Goal: Transaction & Acquisition: Subscribe to service/newsletter

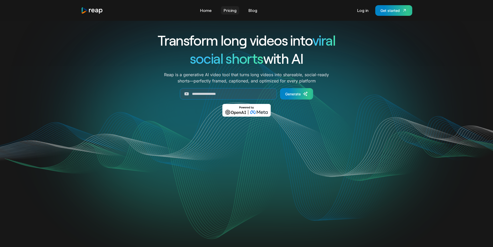
click at [231, 11] on link "Pricing" at bounding box center [230, 10] width 18 height 8
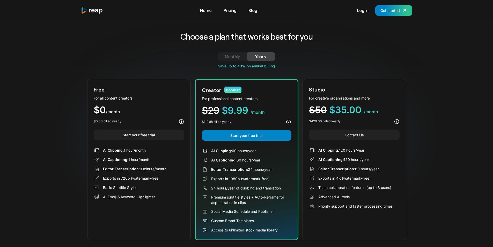
click at [235, 52] on div "Choose a plan that works best for you Monthly Yearly Free Plan For all content …" at bounding box center [246, 135] width 319 height 209
click at [244, 55] on link "Monthly" at bounding box center [232, 56] width 28 height 8
click at [266, 56] on div "Yearly" at bounding box center [261, 56] width 16 height 6
click at [240, 57] on div "Monthly" at bounding box center [232, 56] width 16 height 6
